Goal: Transaction & Acquisition: Subscribe to service/newsletter

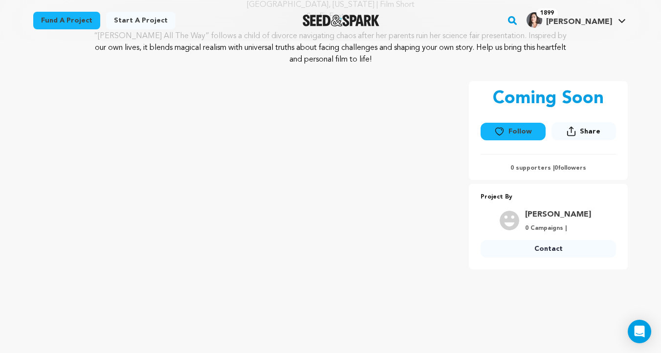
scroll to position [129, 0]
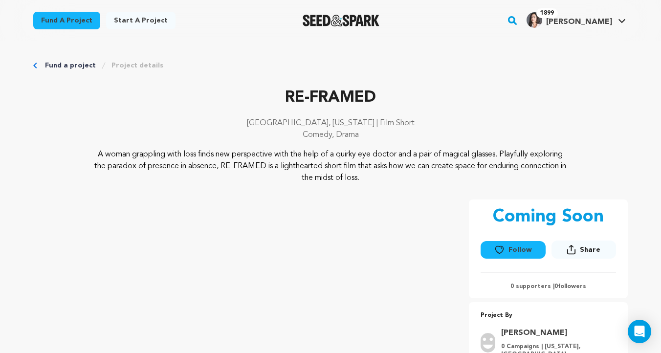
click at [512, 251] on button "Follow" at bounding box center [512, 250] width 65 height 18
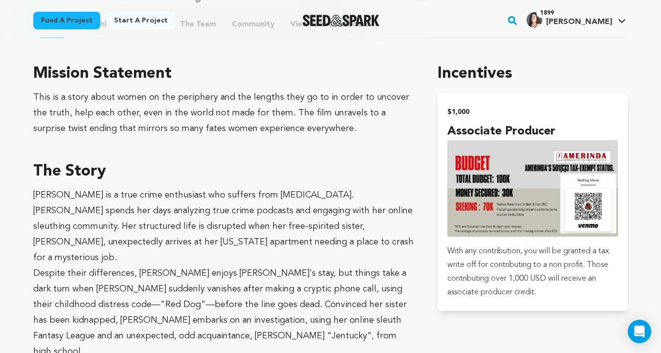
scroll to position [465, 0]
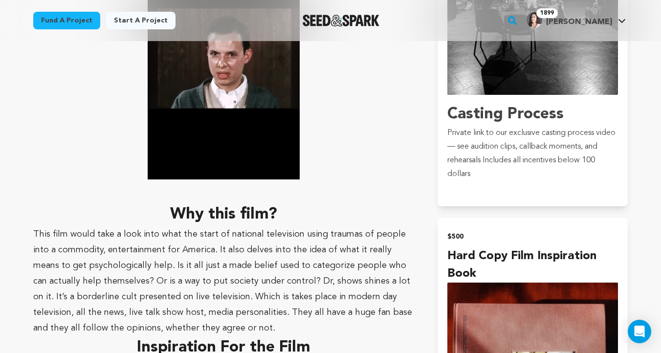
scroll to position [1711, 0]
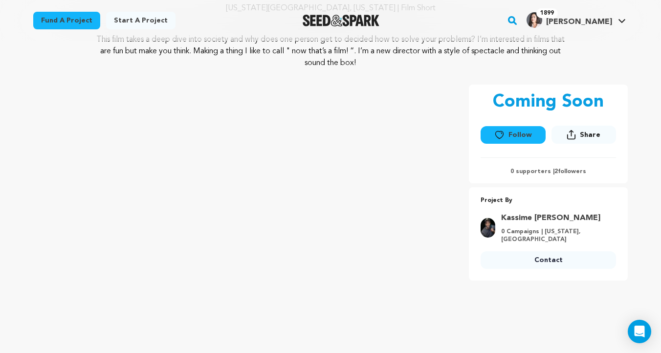
scroll to position [112, 0]
